Goal: Task Accomplishment & Management: Manage account settings

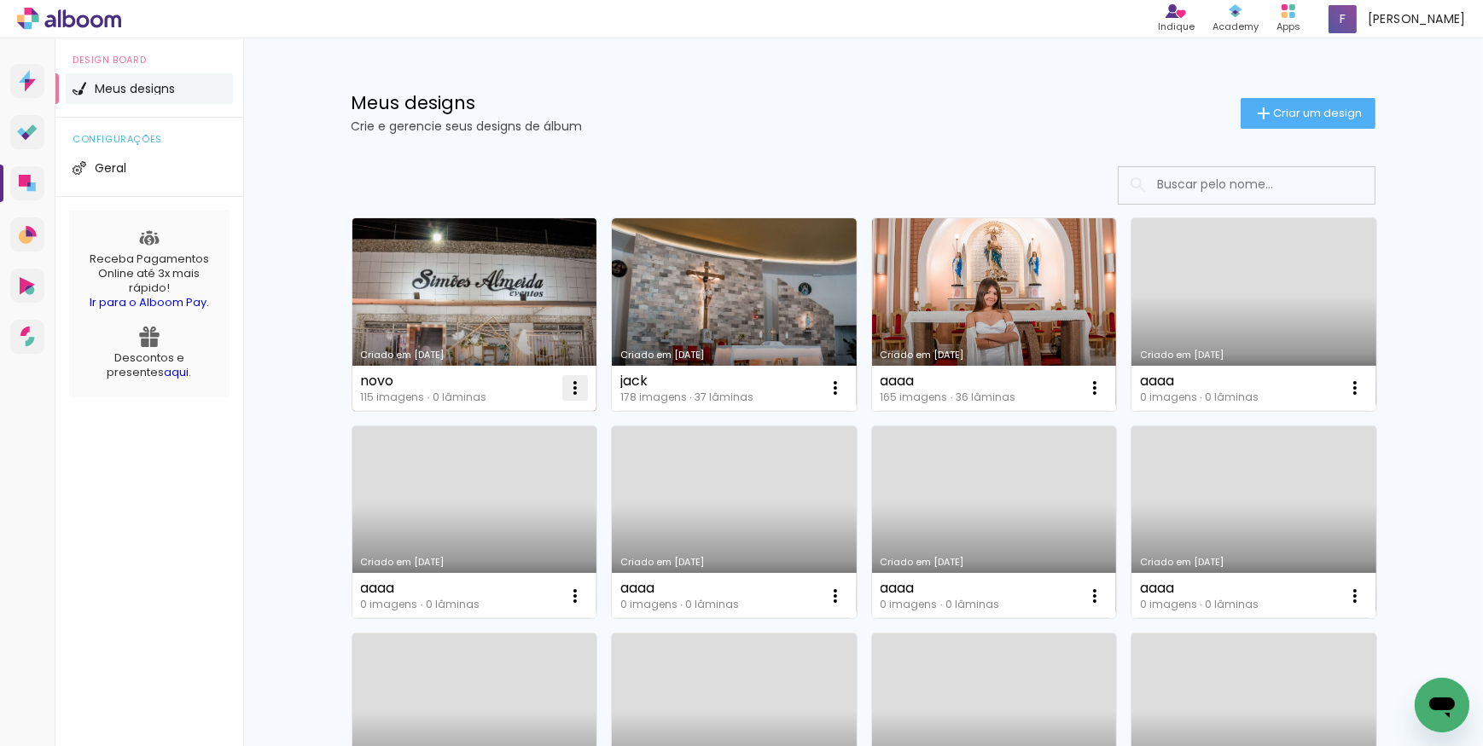
click at [568, 391] on iron-icon at bounding box center [575, 388] width 20 height 20
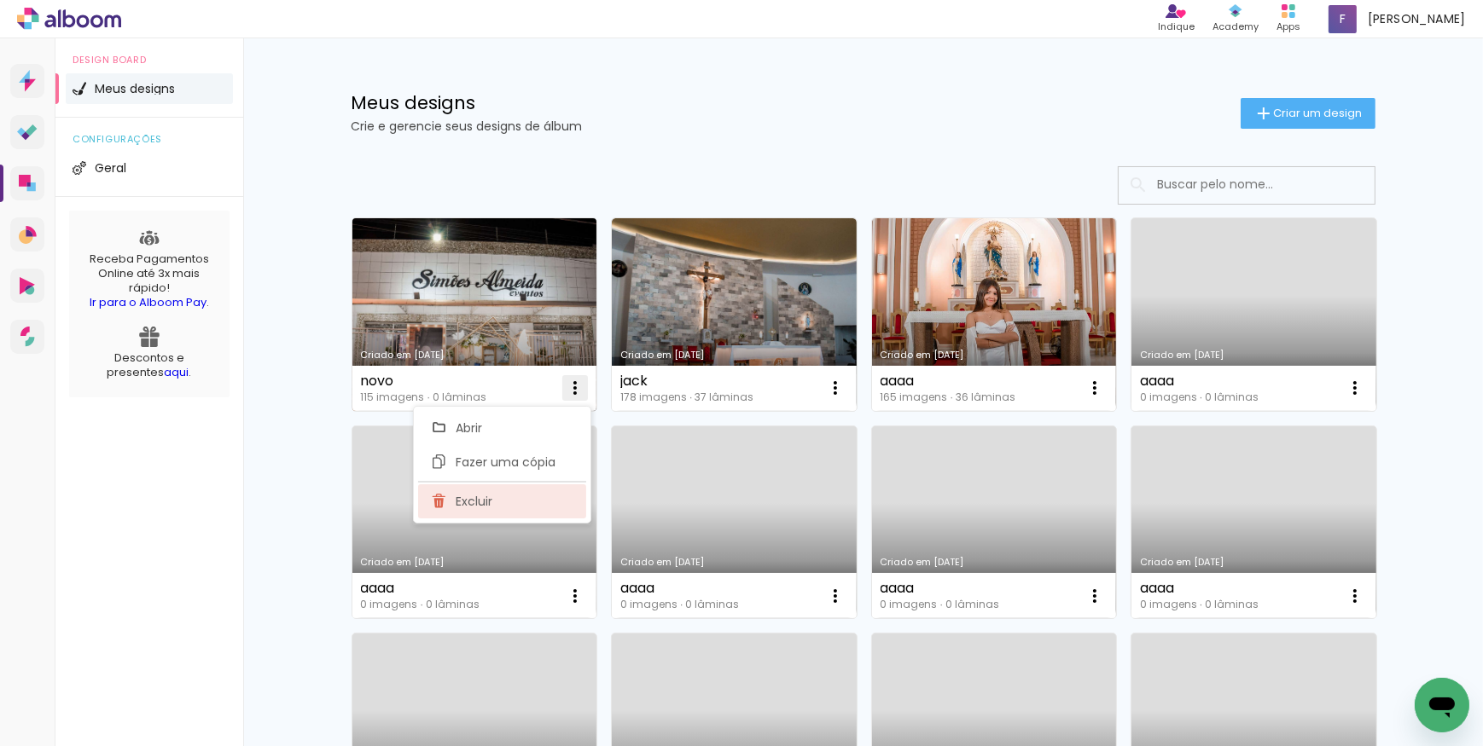
click at [483, 496] on span "Excluir" at bounding box center [474, 502] width 37 height 12
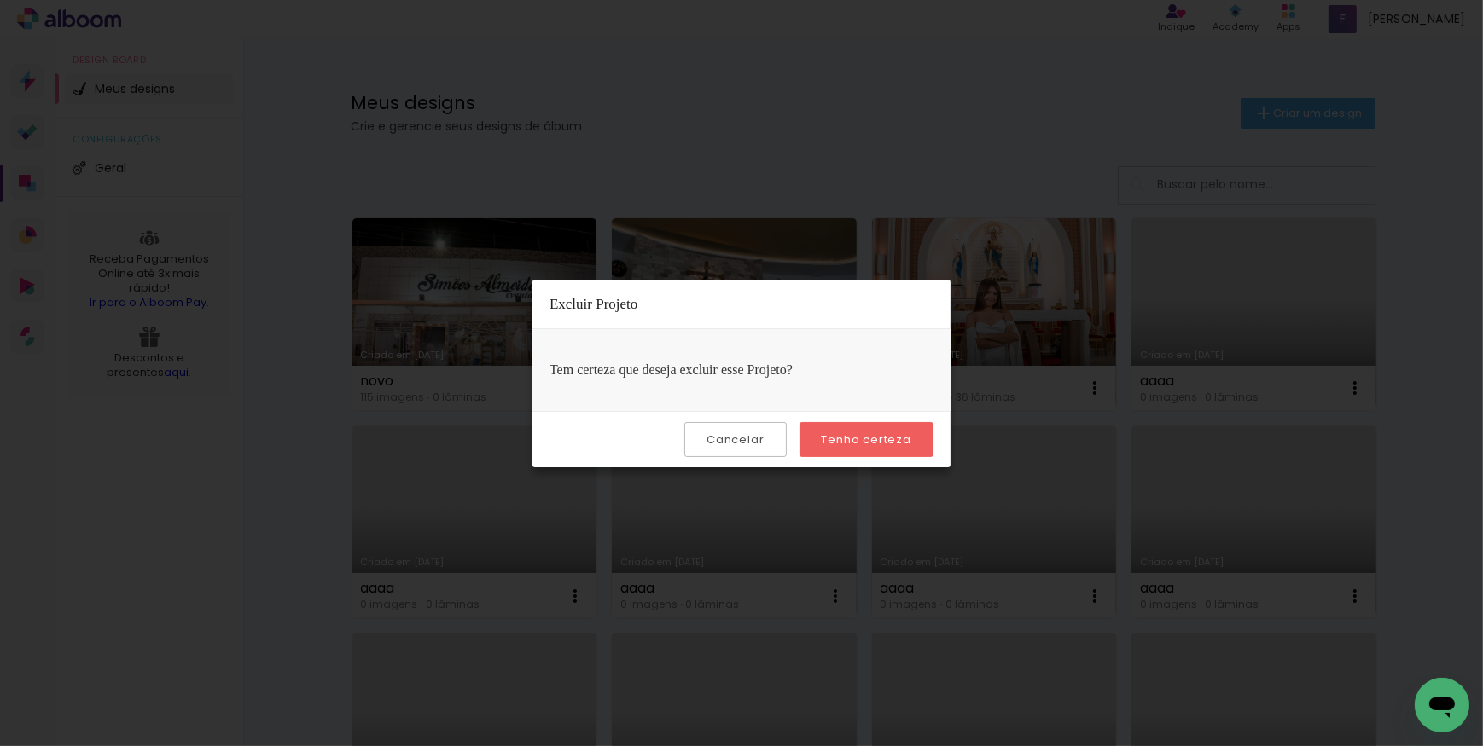
click at [0, 0] on slot "Tenho certeza" at bounding box center [0, 0] width 0 height 0
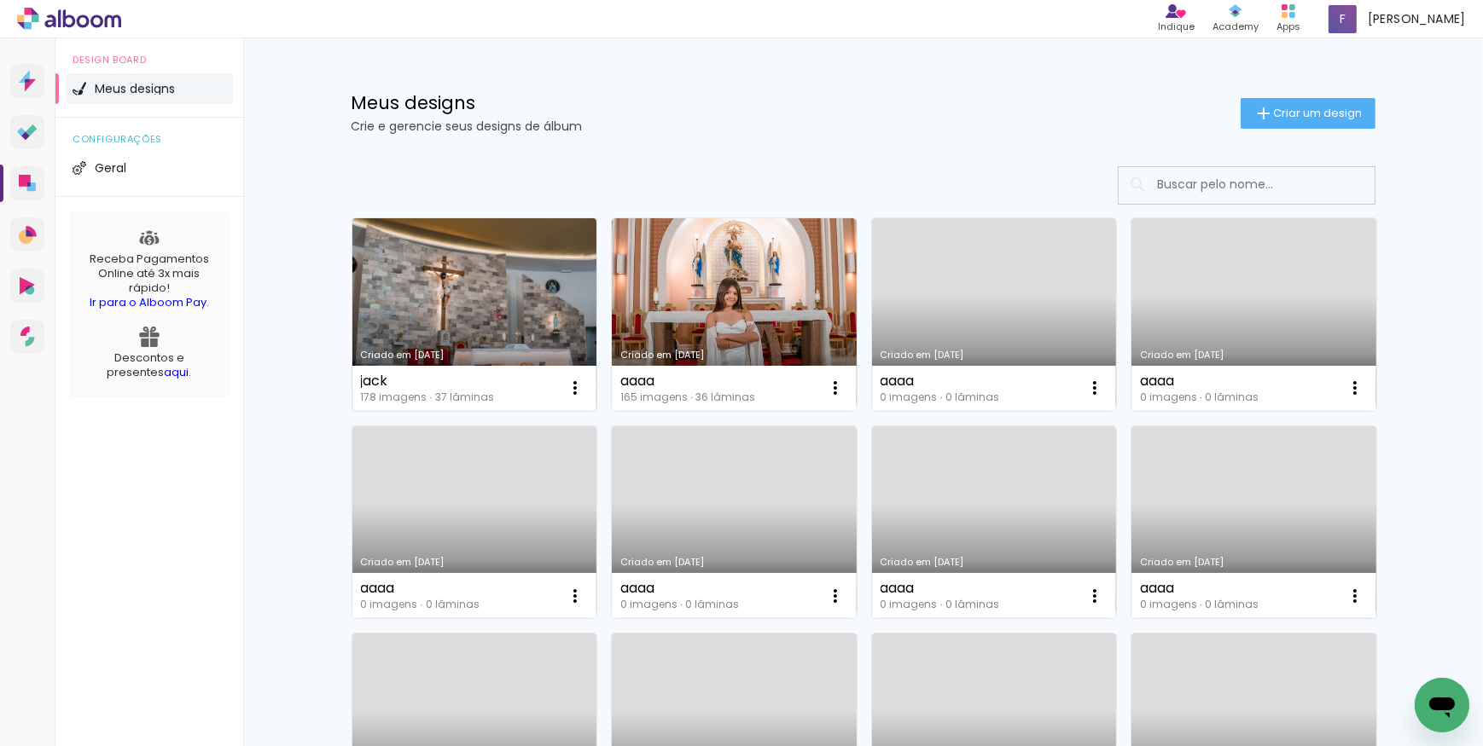
click at [488, 299] on link "Criado em [DATE]" at bounding box center [474, 314] width 245 height 193
